Goal: Entertainment & Leisure: Browse casually

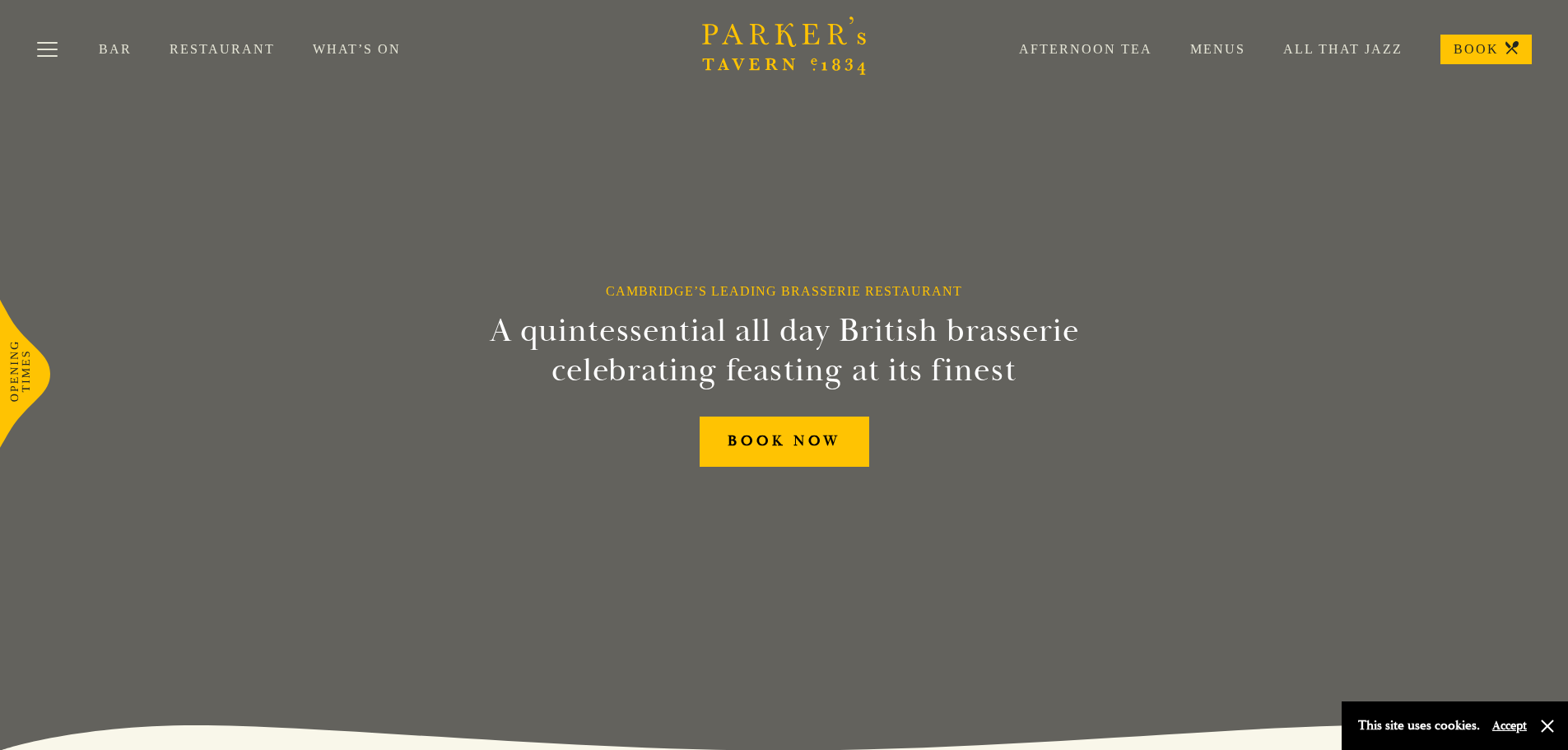
click at [1319, 49] on link "All That Jazz" at bounding box center [1324, 49] width 157 height 16
click at [46, 47] on button "Toggle navigation" at bounding box center [47, 52] width 70 height 70
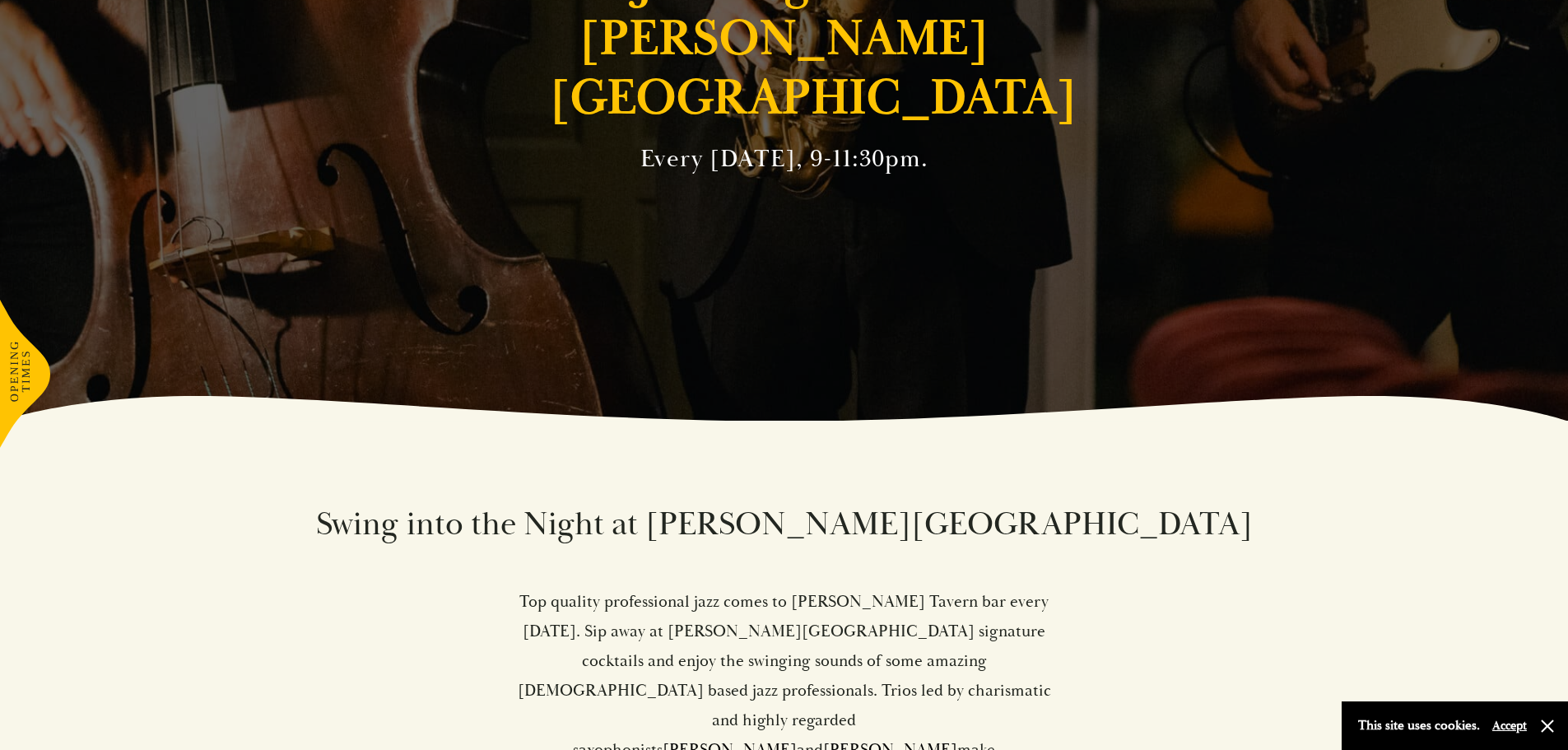
scroll to position [659, 0]
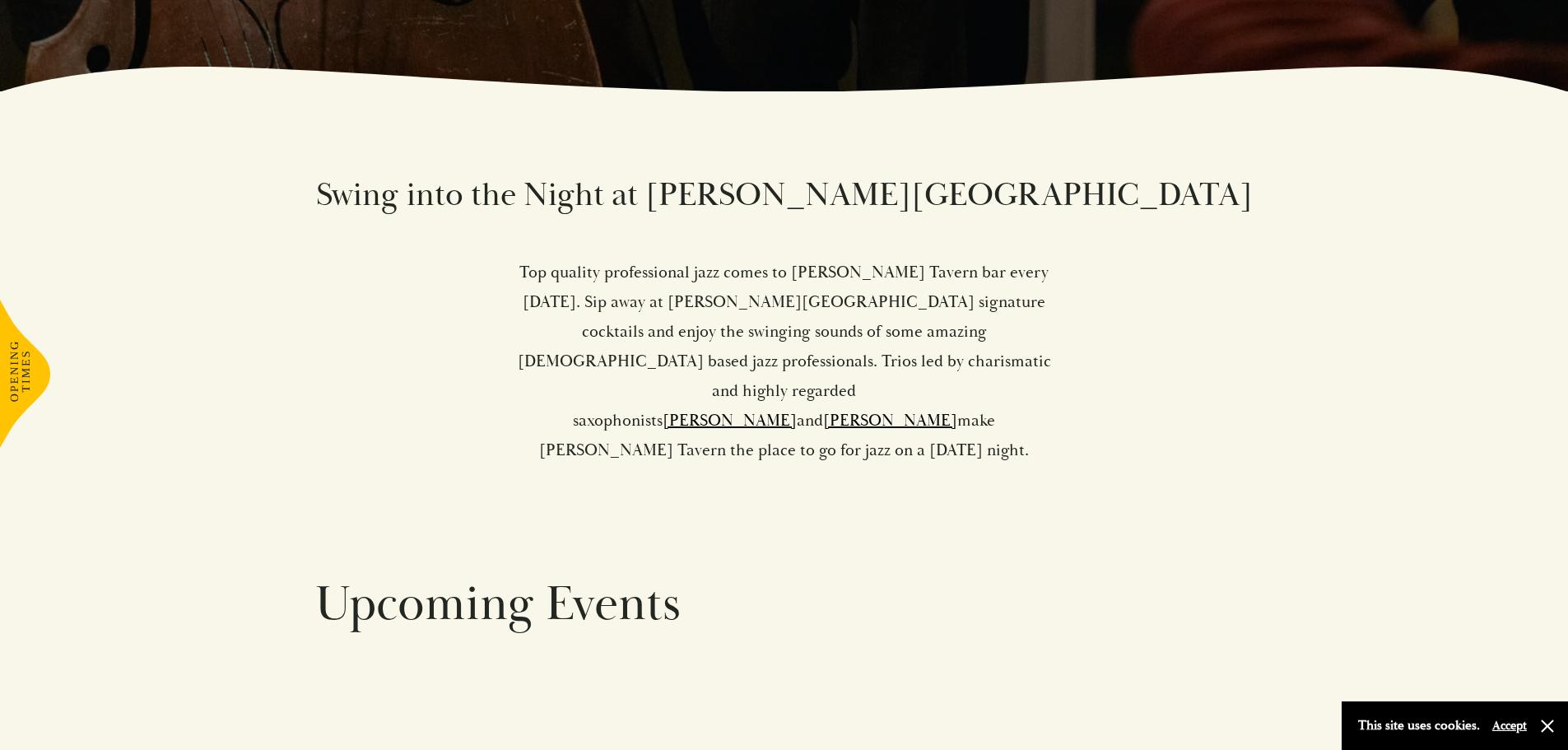
click at [1508, 727] on button "Accept" at bounding box center [1510, 726] width 34 height 15
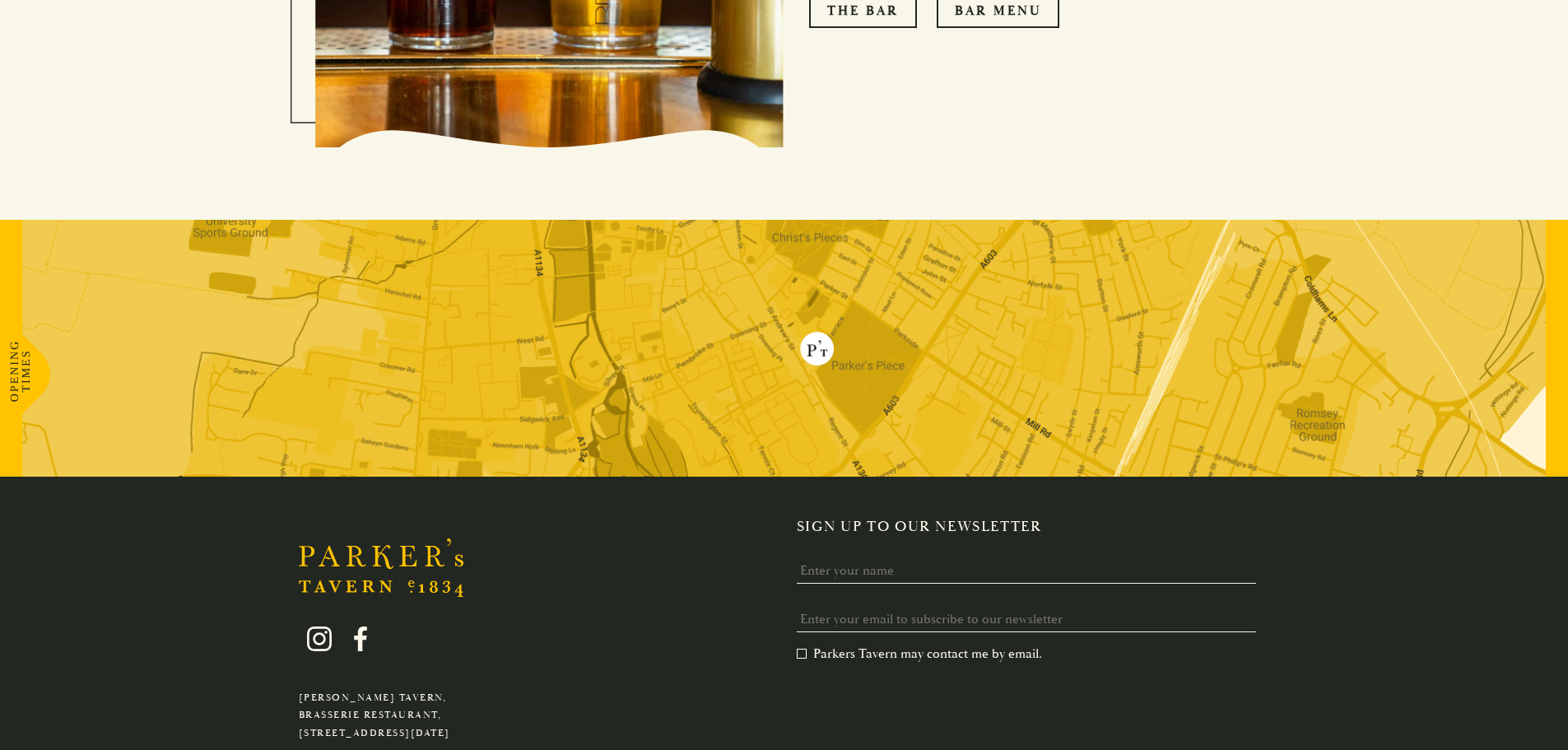
scroll to position [1913, 0]
